Goal: Transaction & Acquisition: Purchase product/service

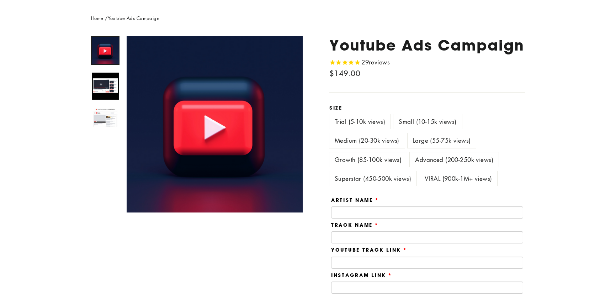
scroll to position [90, 0]
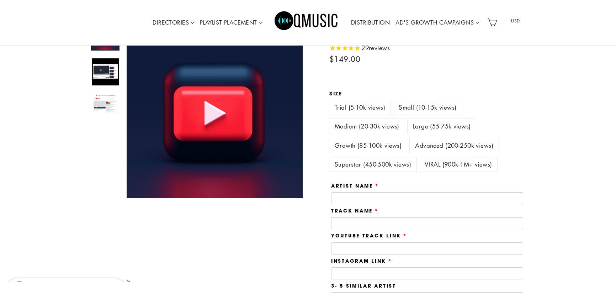
click at [444, 158] on label "VIRAL (900k-1M+ views)" at bounding box center [458, 164] width 78 height 15
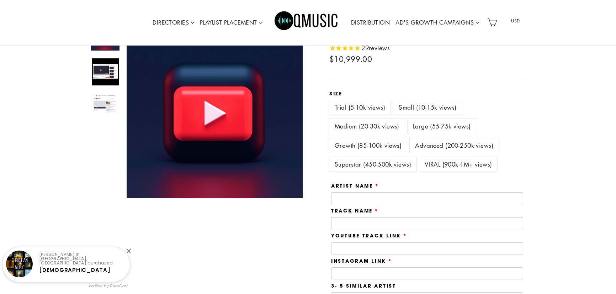
click at [394, 167] on label "Superstar (450-500k views)" at bounding box center [372, 164] width 87 height 15
click at [458, 161] on label "VIRAL (900k-1M+ views)" at bounding box center [458, 164] width 78 height 15
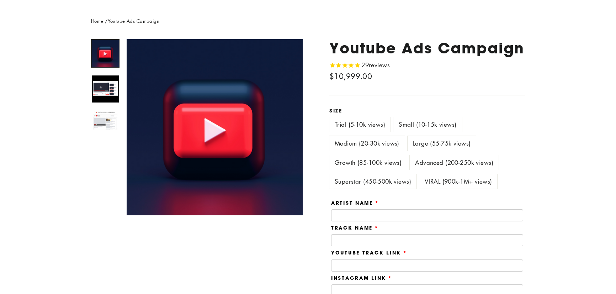
scroll to position [12, 0]
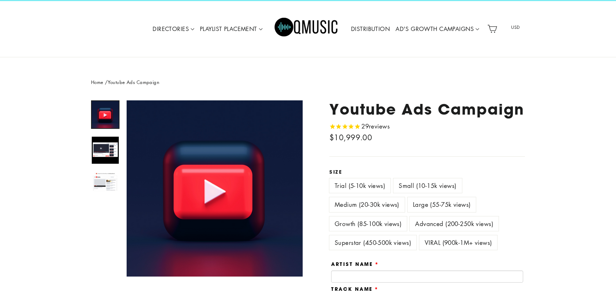
click at [372, 30] on link "DISTRIBUTION" at bounding box center [370, 29] width 44 height 16
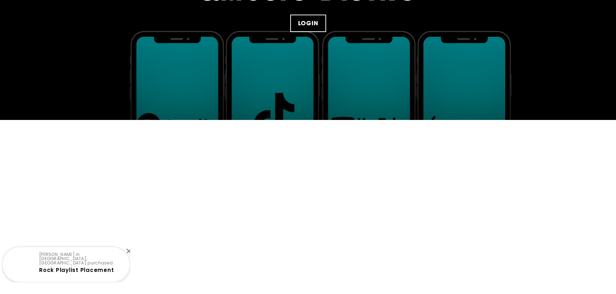
scroll to position [11, 0]
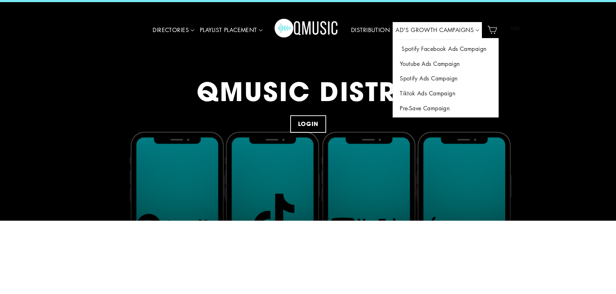
click at [420, 48] on link "Spotify Facebook Ads Campaign" at bounding box center [446, 49] width 106 height 15
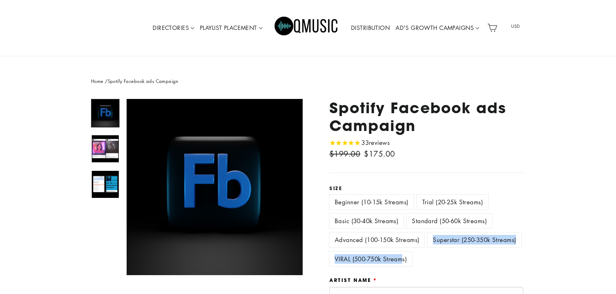
click at [402, 255] on fieldset "Beginner (10-15k Streams) Trial (20-25k Streams) Basic (30-40k Streams) Standar…" at bounding box center [427, 233] width 196 height 76
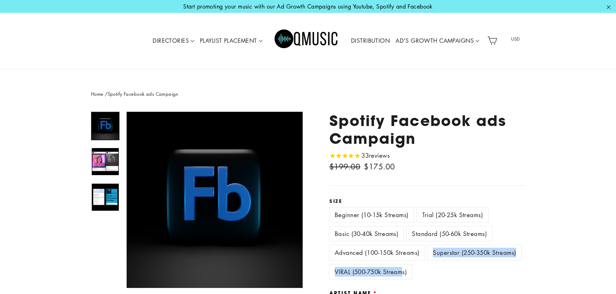
click at [388, 268] on label "VIRAL (500-750k Streams)" at bounding box center [370, 271] width 83 height 15
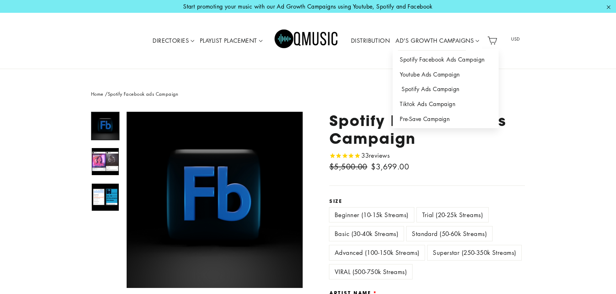
click at [420, 92] on link "Spotify Ads Campaign" at bounding box center [446, 89] width 106 height 15
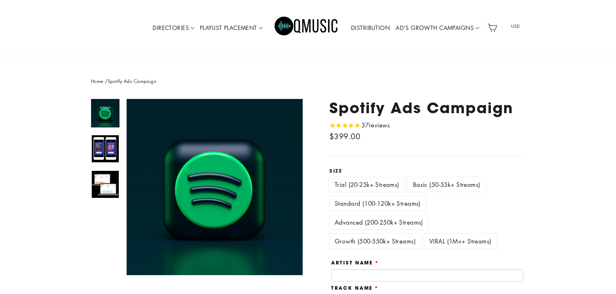
click at [451, 239] on label "VIRAL (1M++ Streams)" at bounding box center [460, 241] width 73 height 15
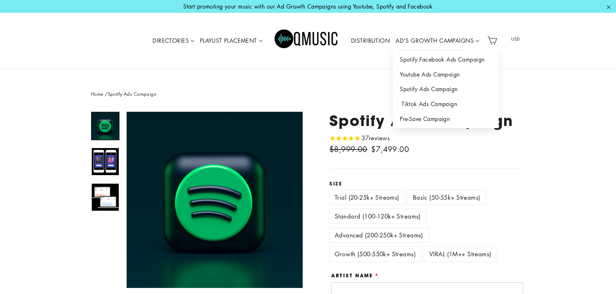
click at [426, 103] on link "Tiktok Ads Campaign" at bounding box center [446, 104] width 106 height 15
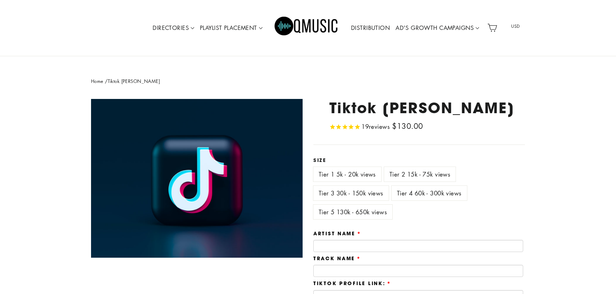
click at [379, 214] on label "Tier 5 130k - 650k views" at bounding box center [352, 211] width 79 height 15
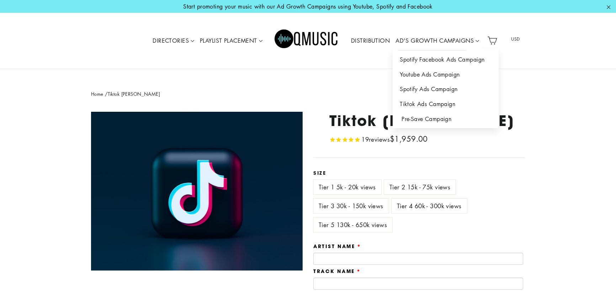
click at [411, 119] on link "Pre-Save Campaign" at bounding box center [446, 119] width 106 height 15
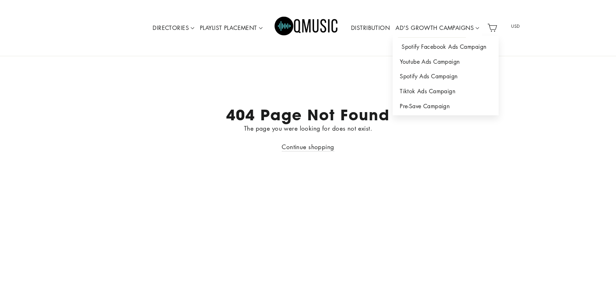
click at [434, 50] on link "Spotify Facebook Ads Campaign" at bounding box center [446, 46] width 106 height 15
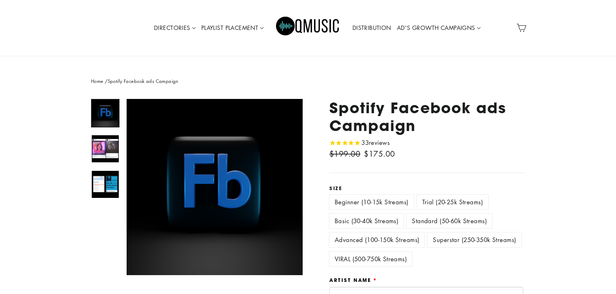
click at [389, 261] on label "VIRAL (500-750k Streams)" at bounding box center [370, 258] width 83 height 15
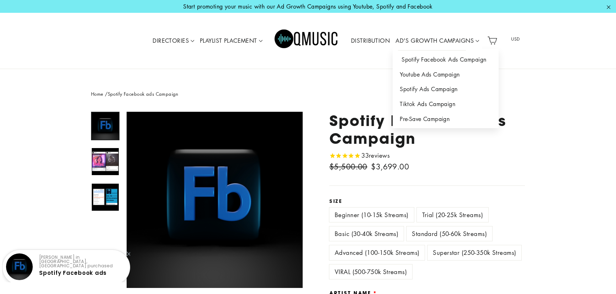
click at [420, 58] on link "Spotify Facebook Ads Campaign" at bounding box center [446, 59] width 106 height 15
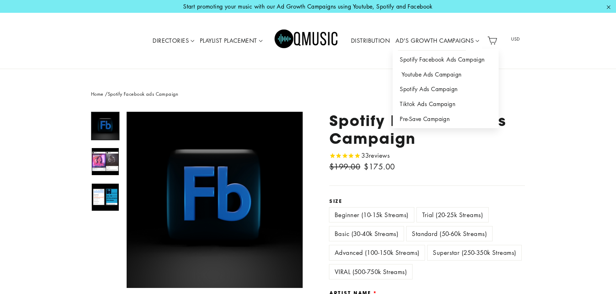
click at [422, 74] on link "Youtube Ads Campaign" at bounding box center [446, 74] width 106 height 15
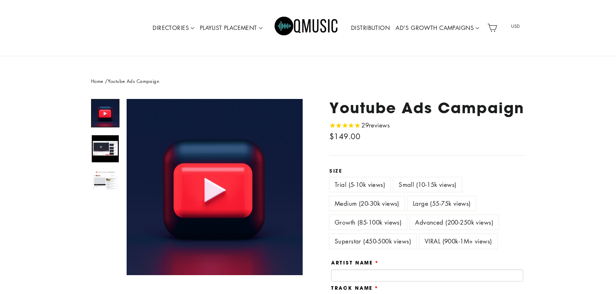
click at [448, 232] on div "Advanced (200-250k views)" at bounding box center [456, 224] width 92 height 19
click at [448, 243] on label "VIRAL (900k-1M+ views)" at bounding box center [458, 241] width 78 height 15
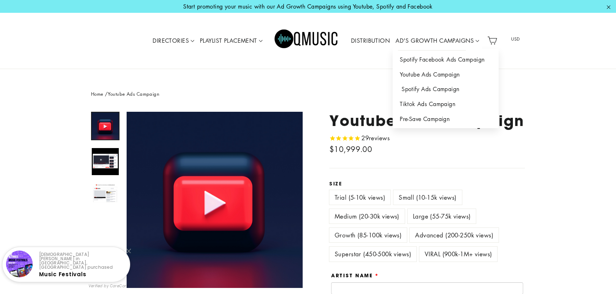
click at [431, 91] on link "Spotify Ads Campaign" at bounding box center [446, 89] width 106 height 15
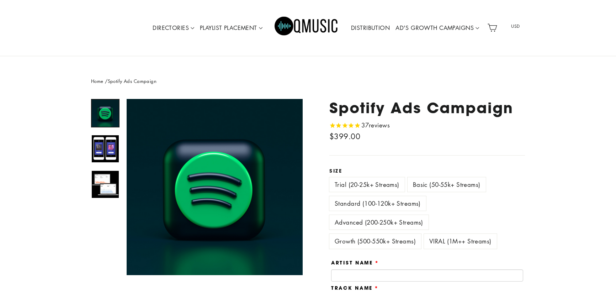
click at [448, 234] on label "VIRAL (1M++ Streams)" at bounding box center [460, 241] width 73 height 15
